Goal: Information Seeking & Learning: Understand process/instructions

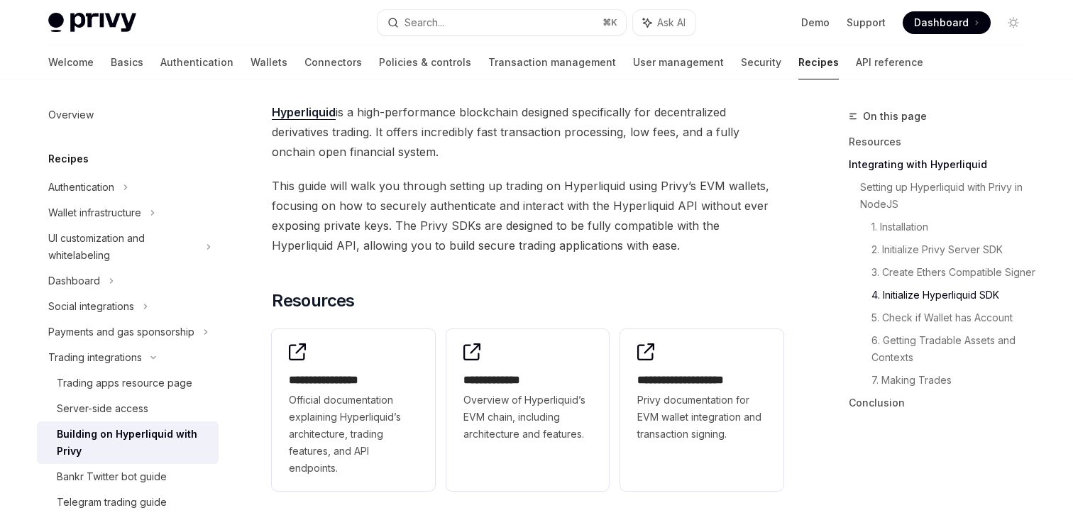
scroll to position [1649, 0]
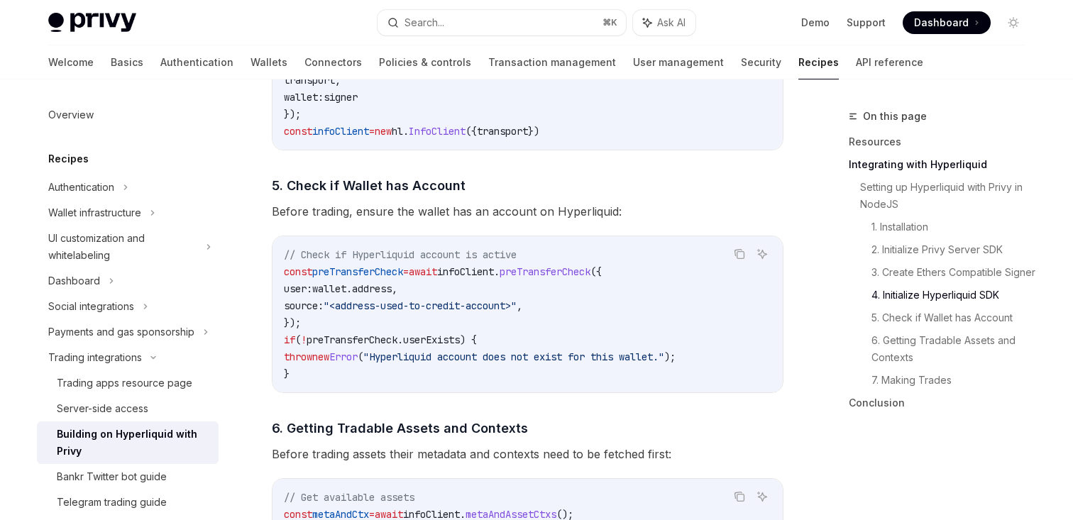
click at [476, 295] on code "// Check if Hyperliquid account is active const preTransferCheck = await infoCl…" at bounding box center [527, 314] width 487 height 136
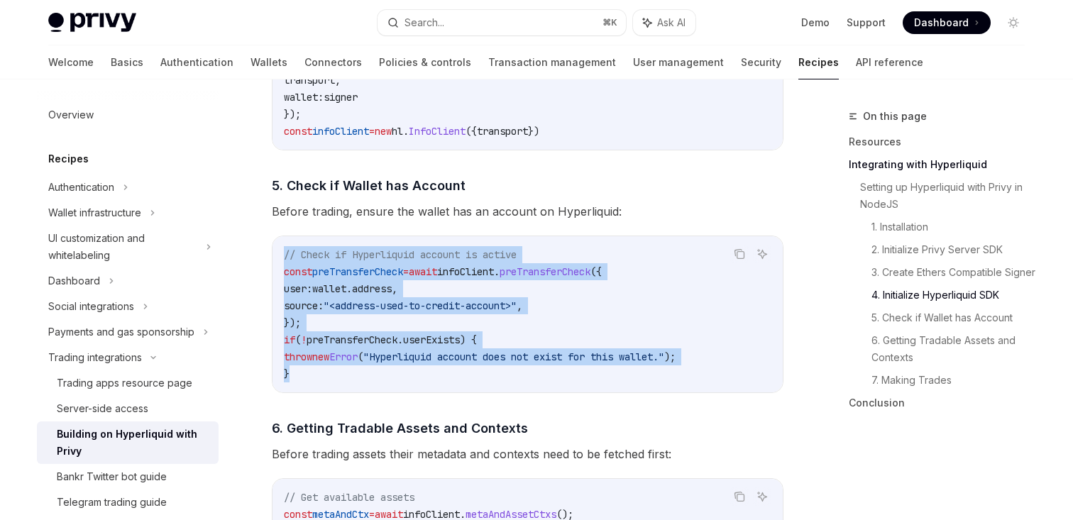
copy code "// Check if Hyperliquid account is active const preTransferCheck = await infoCl…"
drag, startPoint x: 281, startPoint y: 250, endPoint x: 447, endPoint y: 377, distance: 209.5
click at [447, 377] on div "// Check if Hyperliquid account is active const preTransferCheck = await infoCl…" at bounding box center [527, 314] width 510 height 156
click at [392, 295] on span "address" at bounding box center [372, 288] width 40 height 13
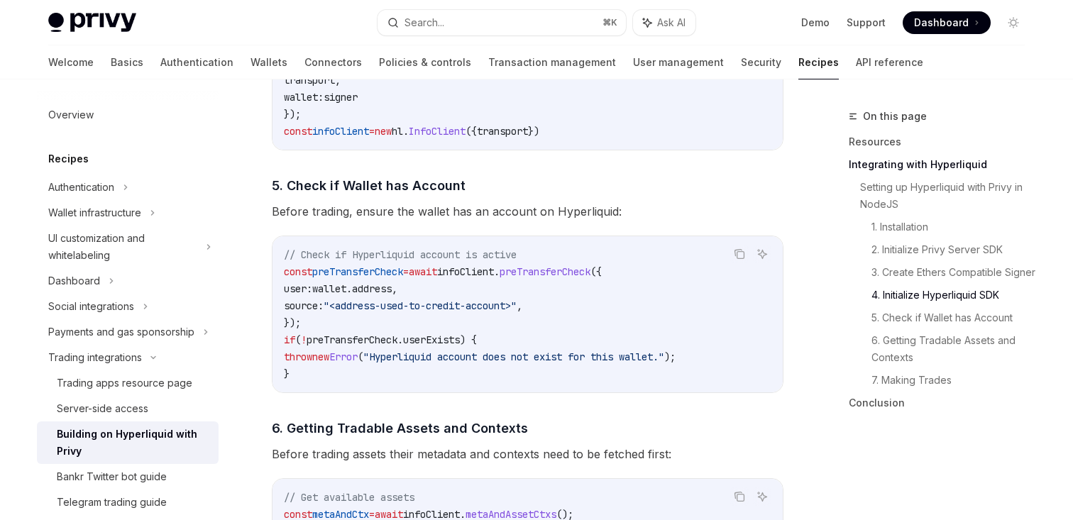
click at [386, 270] on span "preTransferCheck" at bounding box center [357, 271] width 91 height 13
click at [481, 319] on code "// Check if Hyperliquid account is active const preTransferCheck = await infoCl…" at bounding box center [527, 314] width 487 height 136
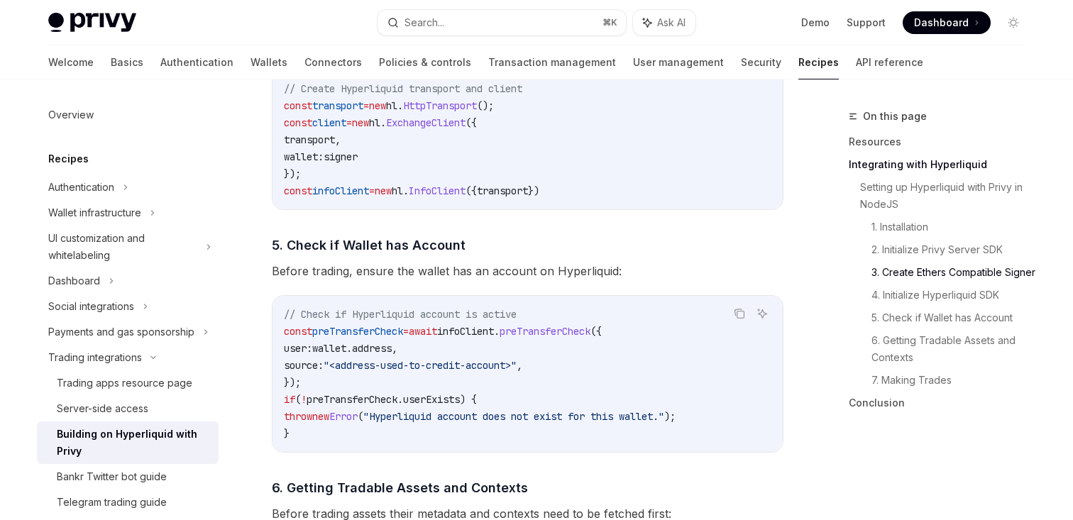
scroll to position [1593, 0]
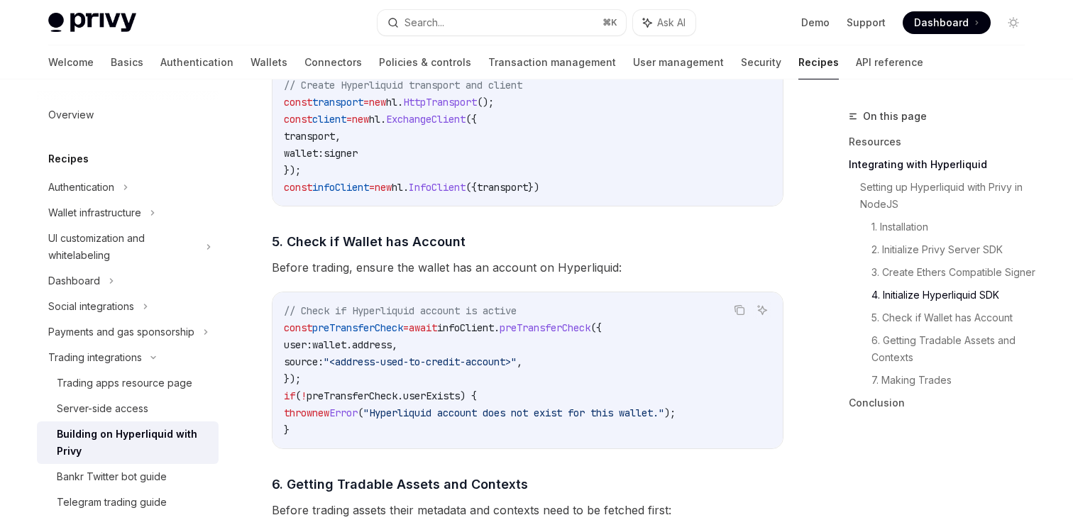
click at [427, 272] on span "Before trading, ensure the wallet has an account on Hyperliquid:" at bounding box center [528, 268] width 512 height 20
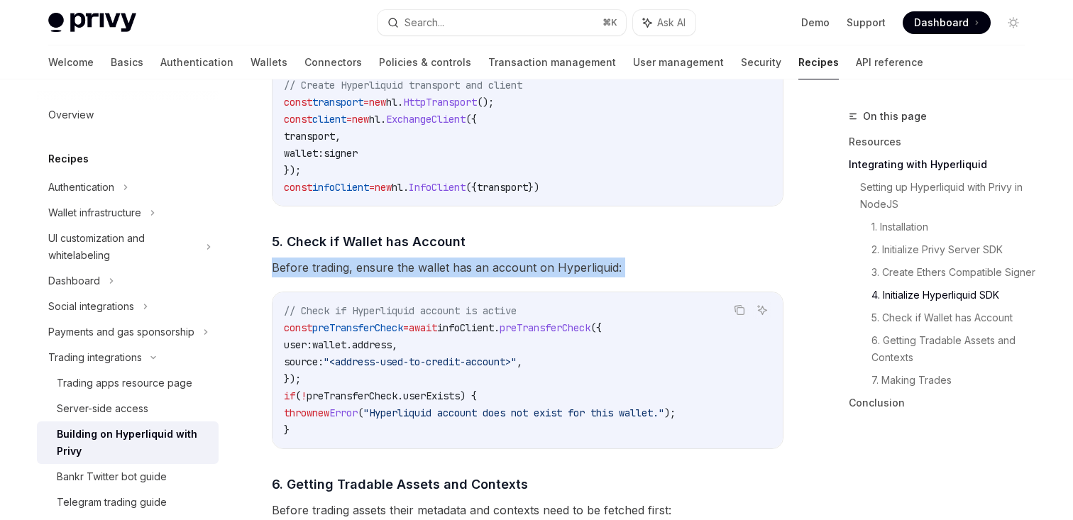
click at [427, 272] on span "Before trading, ensure the wallet has an account on Hyperliquid:" at bounding box center [528, 268] width 512 height 20
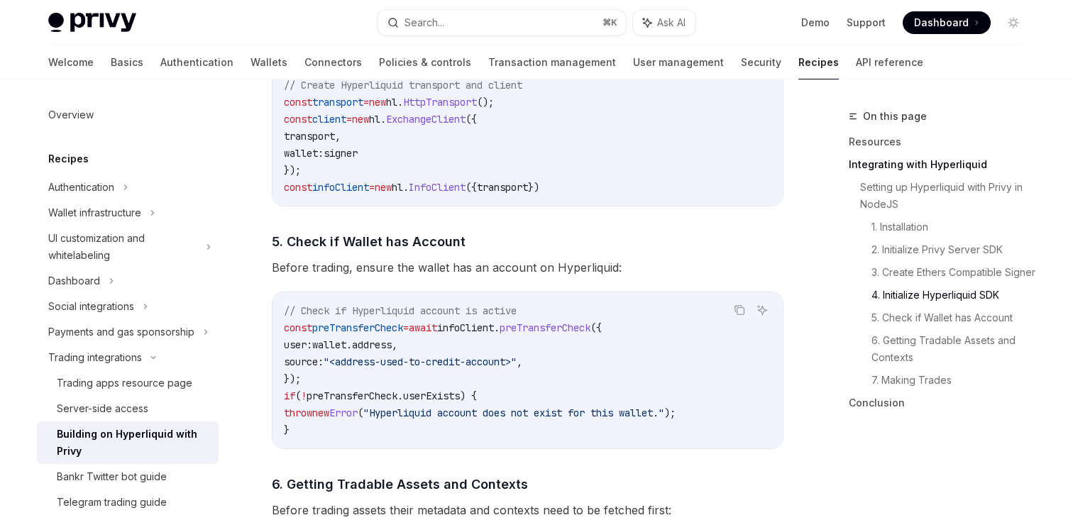
click at [446, 272] on span "Before trading, ensure the wallet has an account on Hyperliquid:" at bounding box center [528, 268] width 512 height 20
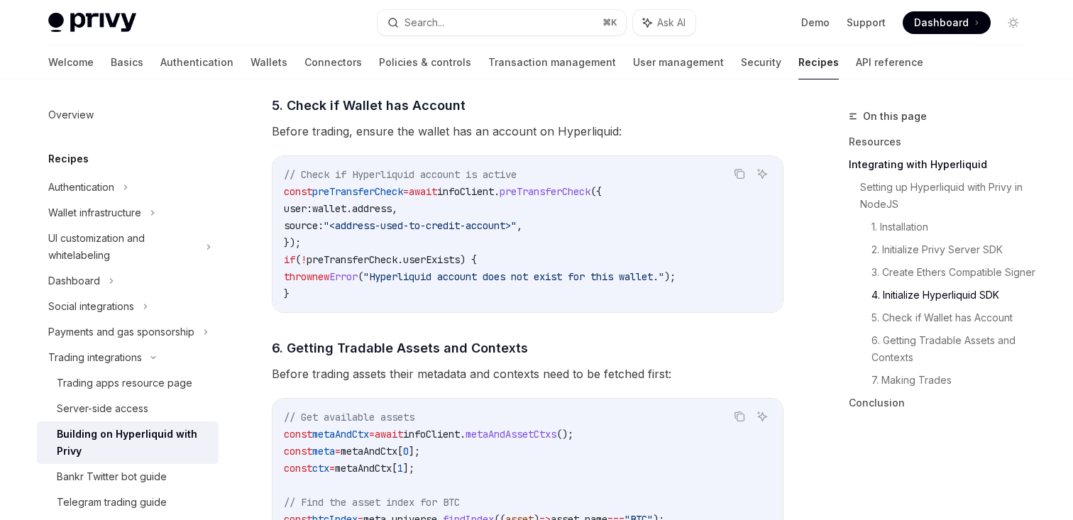
scroll to position [1733, 0]
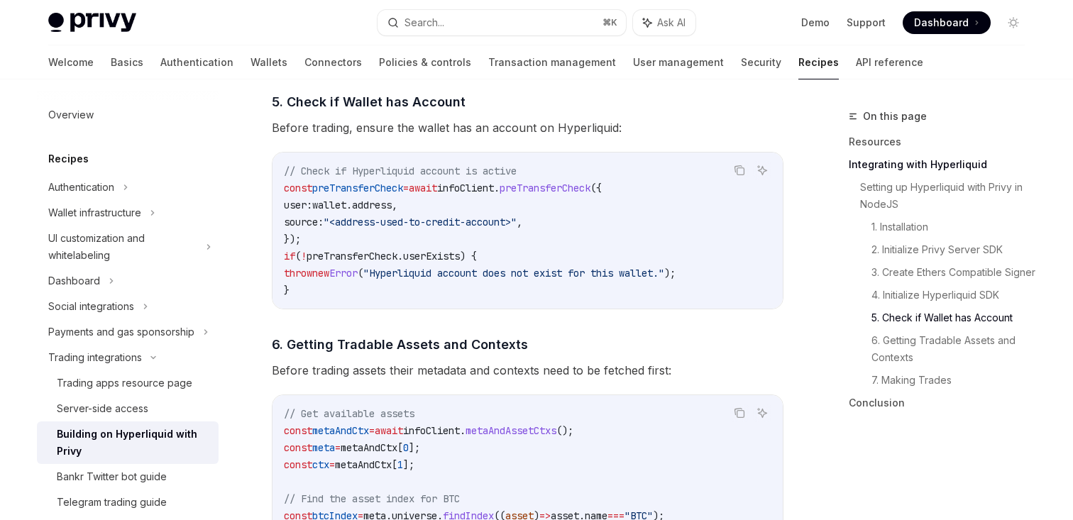
click at [392, 251] on code "// Check if Hyperliquid account is active const preTransferCheck = await infoCl…" at bounding box center [527, 230] width 487 height 136
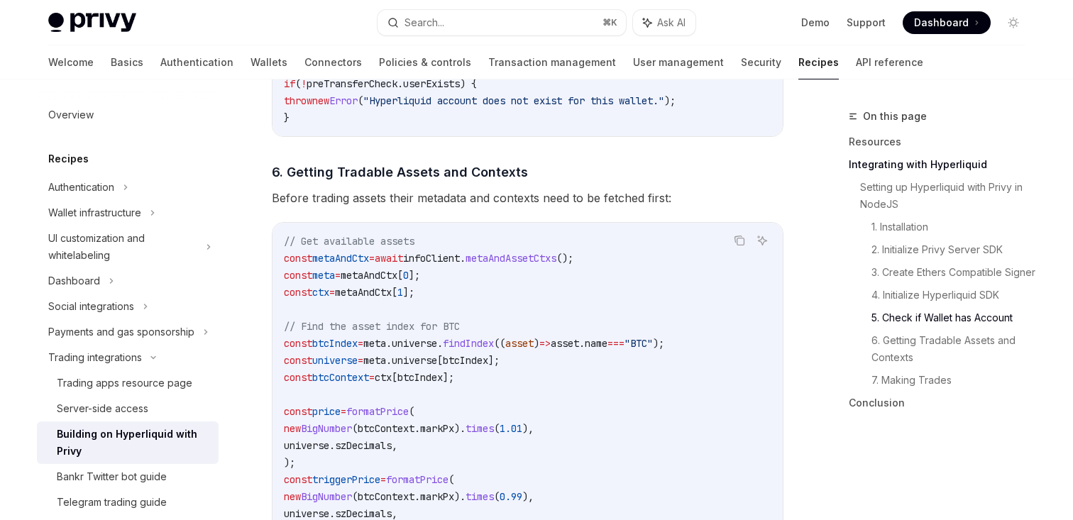
scroll to position [1910, 0]
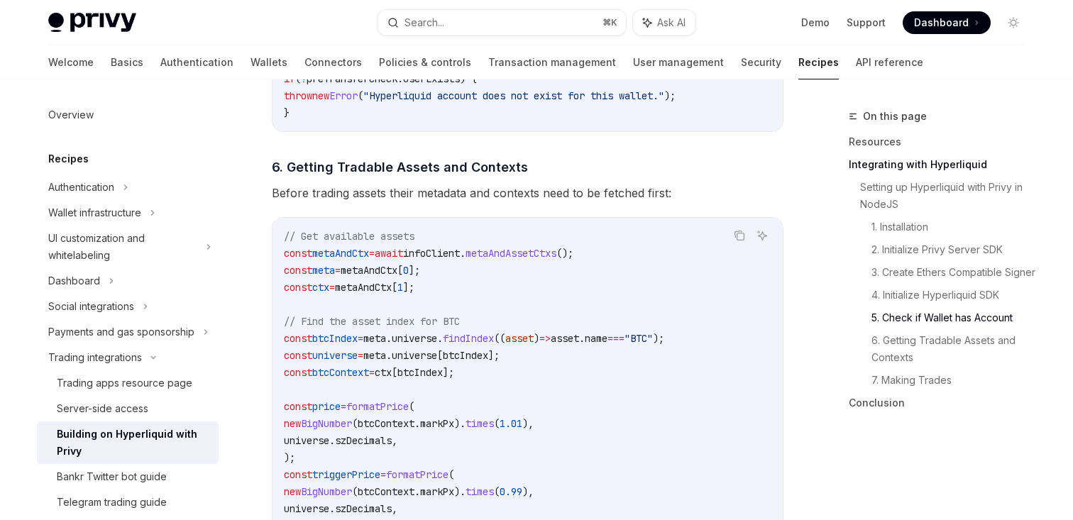
click at [429, 197] on span "Before trading assets their metadata and contexts need to be fetched first:" at bounding box center [528, 193] width 512 height 20
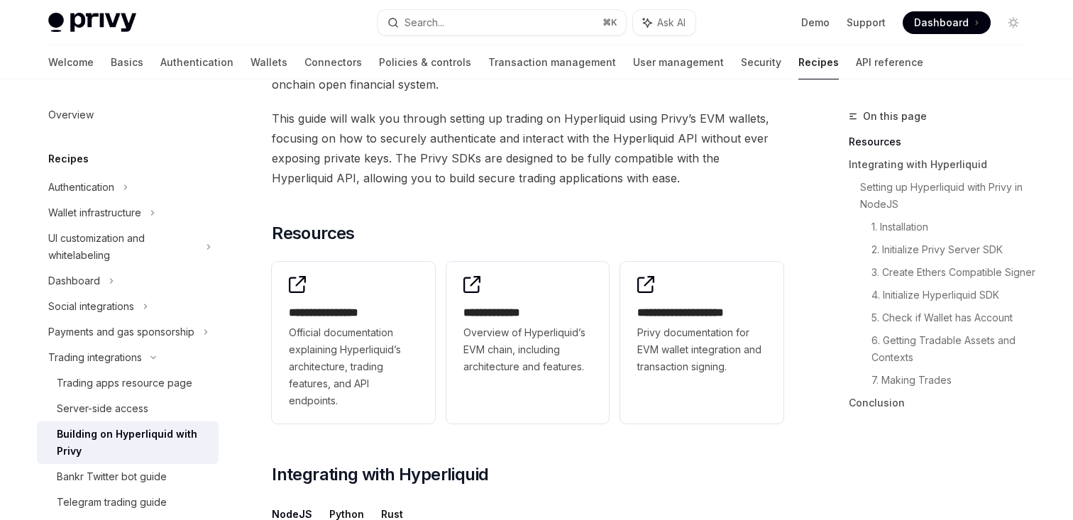
scroll to position [125, 0]
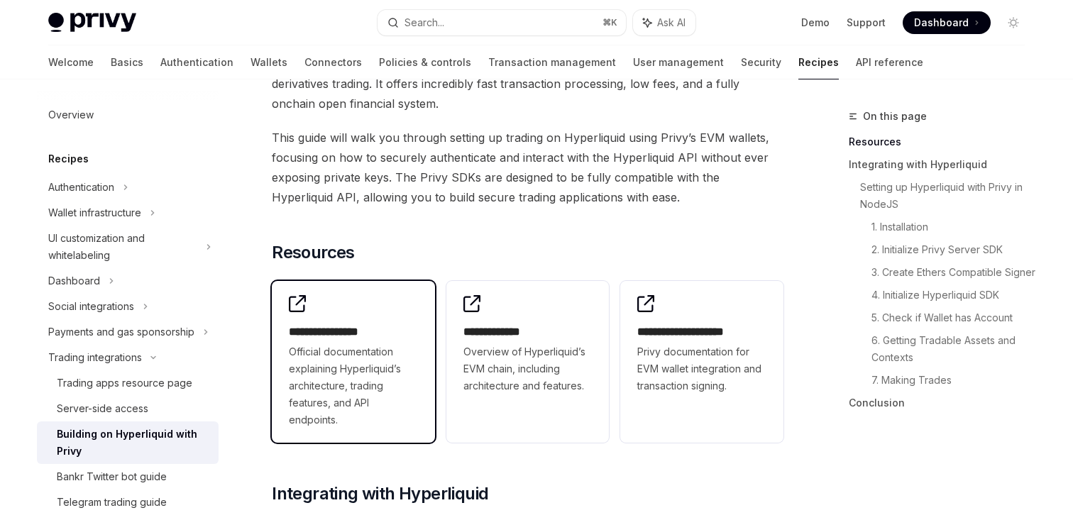
click at [380, 336] on h2 "**********" at bounding box center [353, 332] width 129 height 17
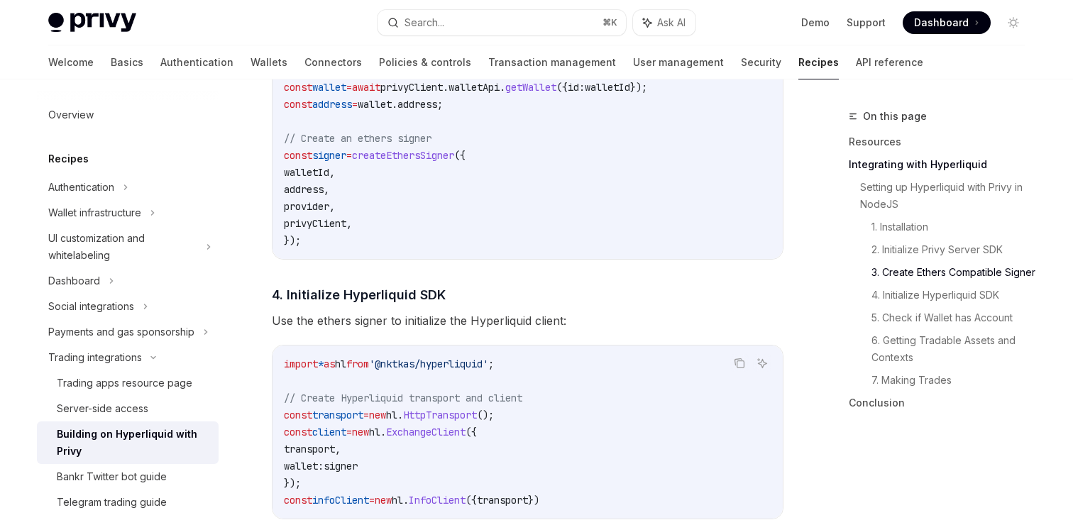
scroll to position [1471, 0]
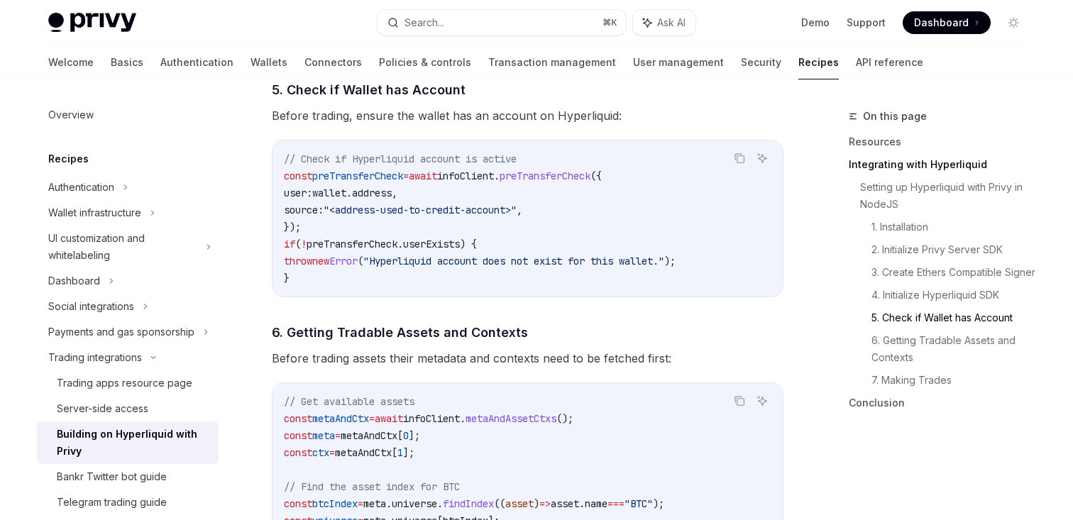
scroll to position [1796, 0]
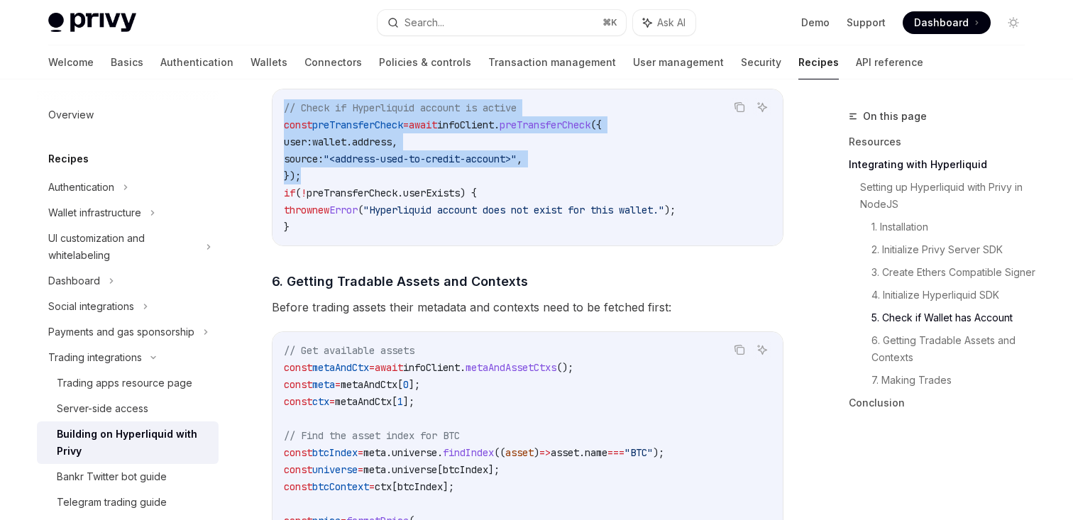
drag, startPoint x: 284, startPoint y: 107, endPoint x: 326, endPoint y: 180, distance: 84.0
click at [326, 180] on code "// Check if Hyperliquid account is active const preTransferCheck = await infoCl…" at bounding box center [527, 167] width 487 height 136
copy code "// Check if Hyperliquid account is active const preTransferCheck = await infoCl…"
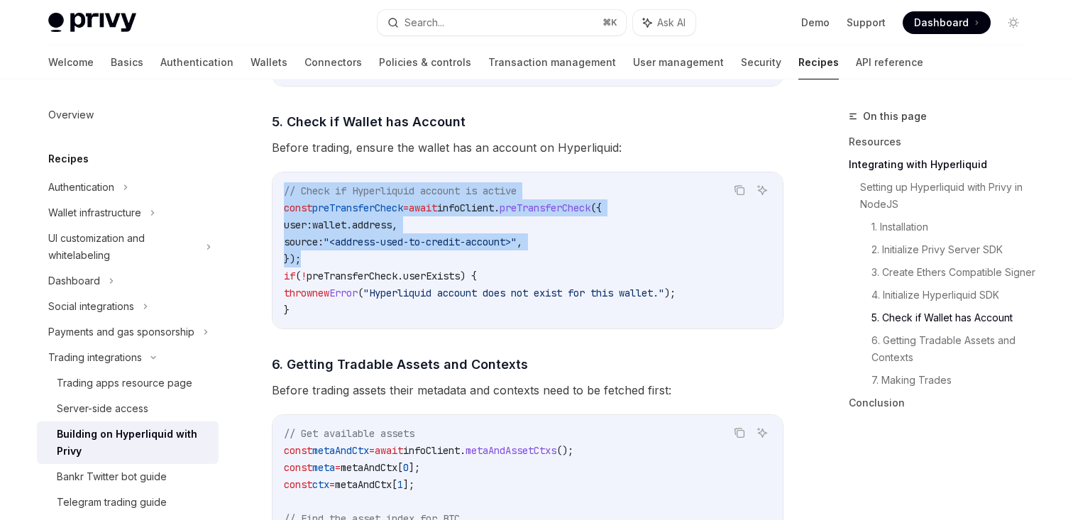
scroll to position [1708, 0]
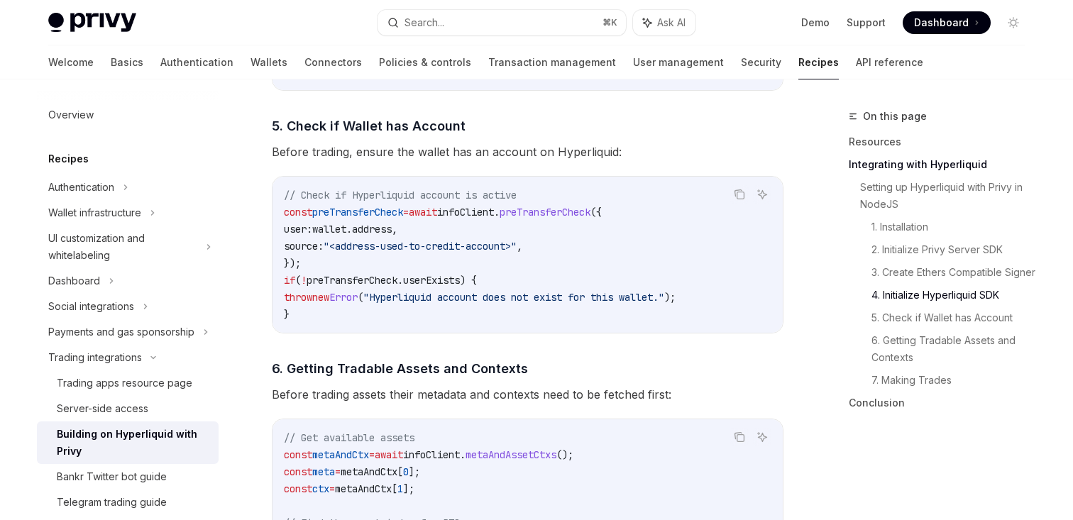
click at [351, 323] on code "// Check if Hyperliquid account is active const preTransferCheck = await infoCl…" at bounding box center [527, 255] width 487 height 136
click at [534, 267] on code "// Check if Hyperliquid account is active const preTransferCheck = await infoCl…" at bounding box center [527, 255] width 487 height 136
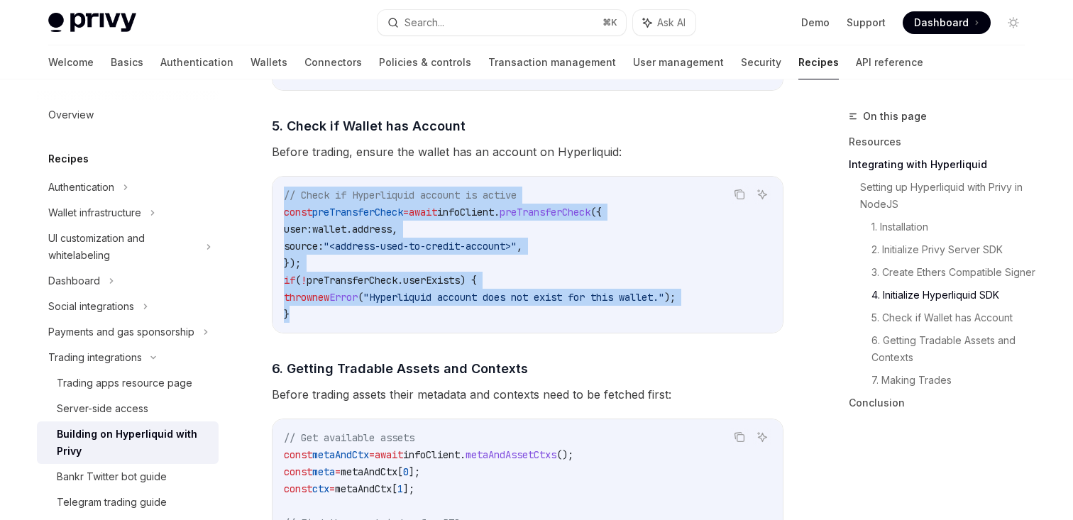
drag, startPoint x: 277, startPoint y: 197, endPoint x: 424, endPoint y: 325, distance: 195.6
click at [424, 325] on div "// Check if Hyperliquid account is active const preTransferCheck = await infoCl…" at bounding box center [527, 255] width 510 height 156
copy code "// Check if Hyperliquid account is active const preTransferCheck = await infoCl…"
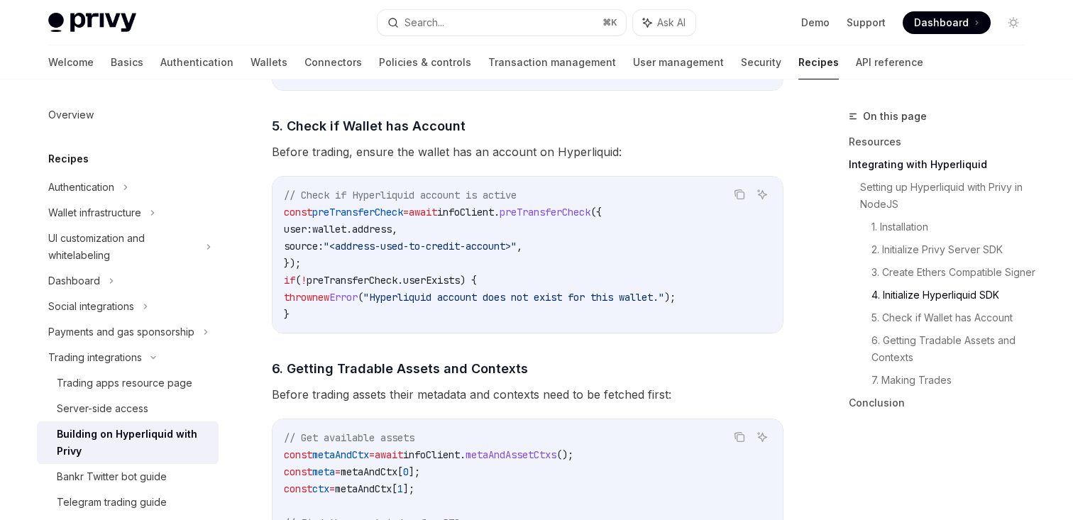
click at [502, 299] on span ""Hyperliquid account does not exist for this wallet."" at bounding box center [513, 297] width 301 height 13
click at [536, 313] on code "// Check if Hyperliquid account is active const preTransferCheck = await infoCl…" at bounding box center [527, 255] width 487 height 136
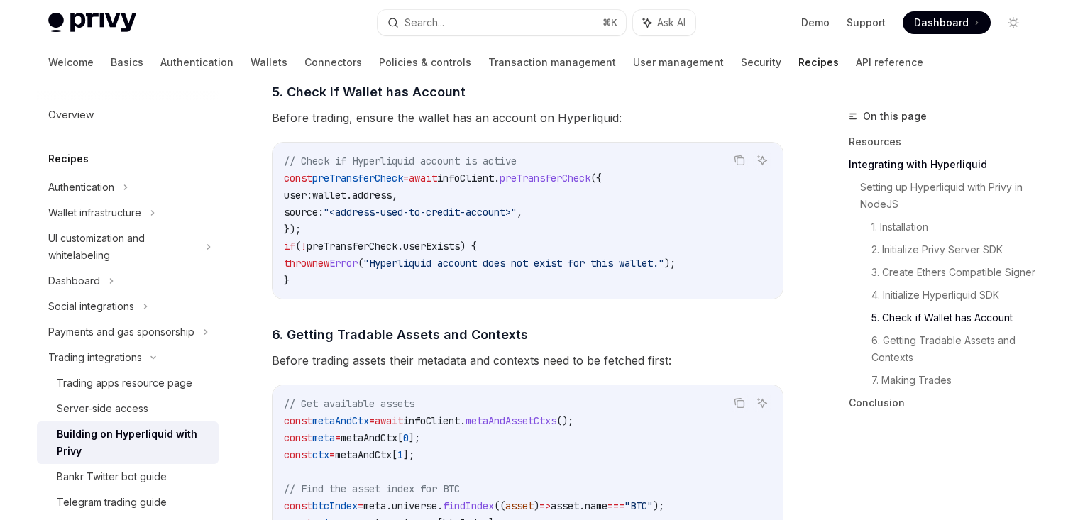
scroll to position [1741, 0]
click at [495, 271] on span ""Hyperliquid account does not exist for this wallet."" at bounding box center [513, 264] width 301 height 13
click at [512, 286] on code "// Check if Hyperliquid account is active const preTransferCheck = await infoCl…" at bounding box center [527, 222] width 487 height 136
